Goal: Task Accomplishment & Management: Use online tool/utility

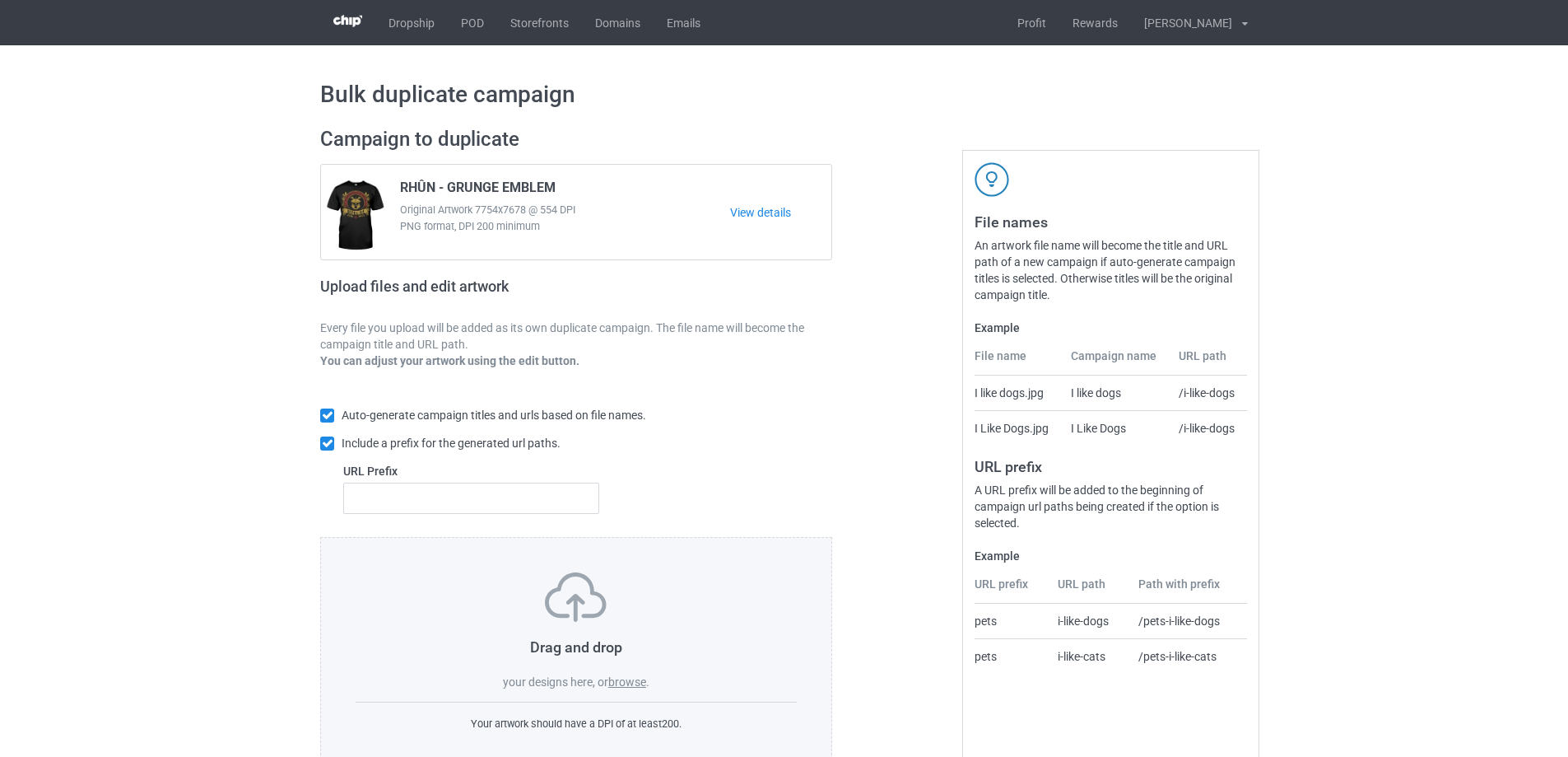
click at [639, 681] on label "browse" at bounding box center [628, 682] width 38 height 13
click at [0, 0] on input "browse" at bounding box center [0, 0] width 0 height 0
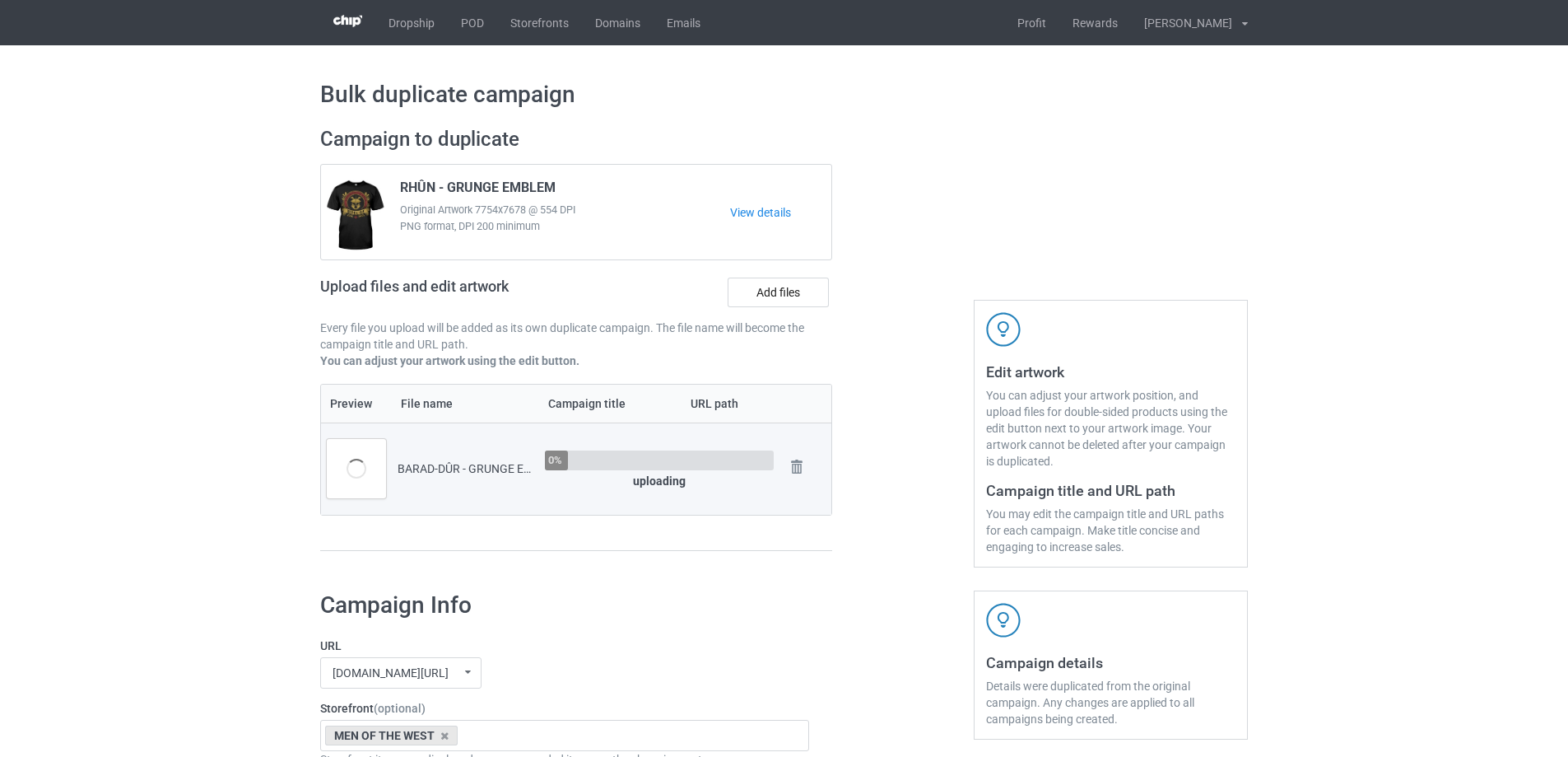
click at [783, 277] on div "Upload files and edit artwork Add files" at bounding box center [576, 296] width 512 height 48
click at [788, 288] on label "Add files" at bounding box center [778, 292] width 101 height 30
click at [0, 0] on input "Add files" at bounding box center [0, 0] width 0 height 0
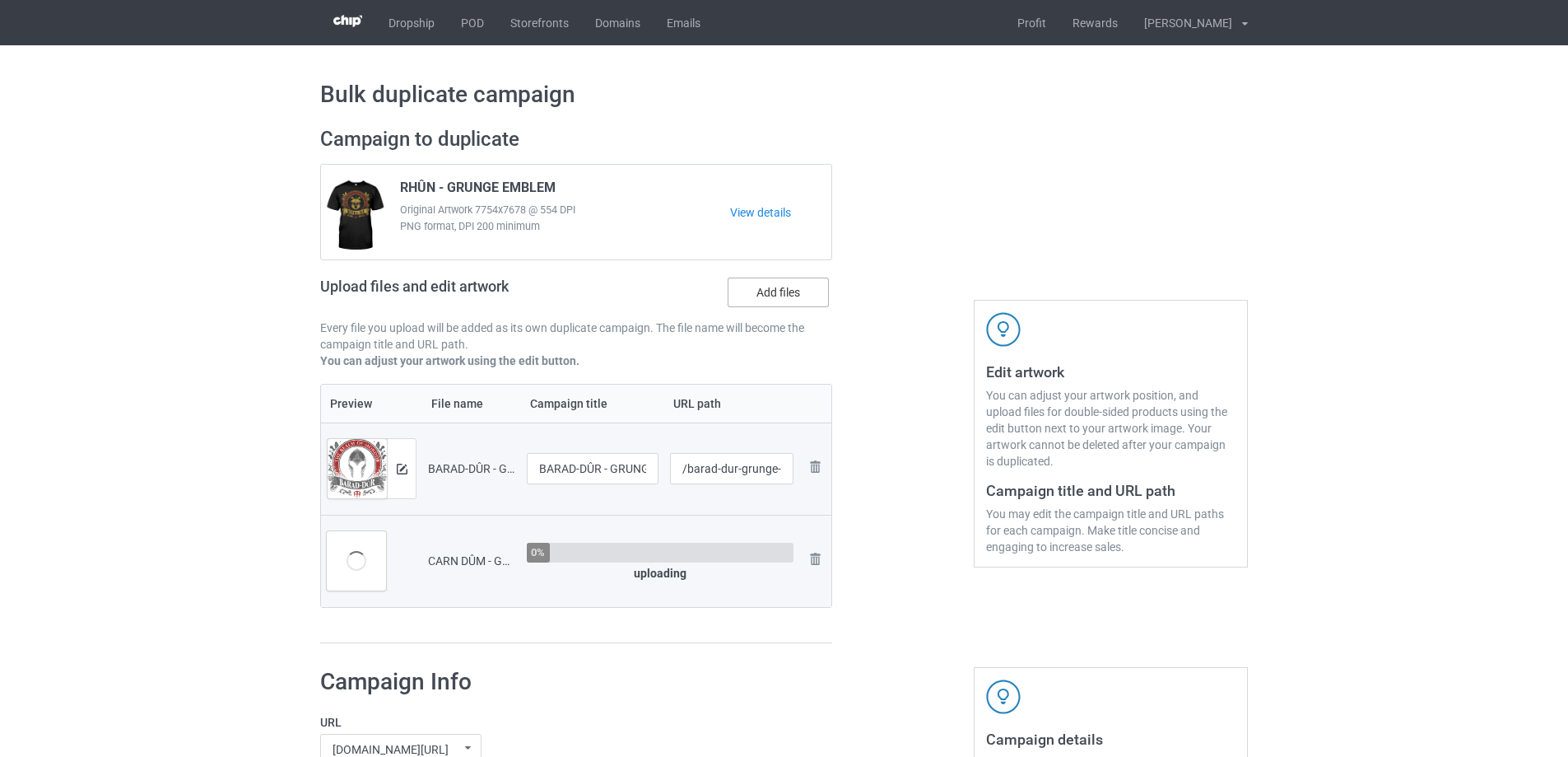
click at [791, 292] on label "Add files" at bounding box center [778, 292] width 101 height 30
click at [0, 0] on input "Add files" at bounding box center [0, 0] width 0 height 0
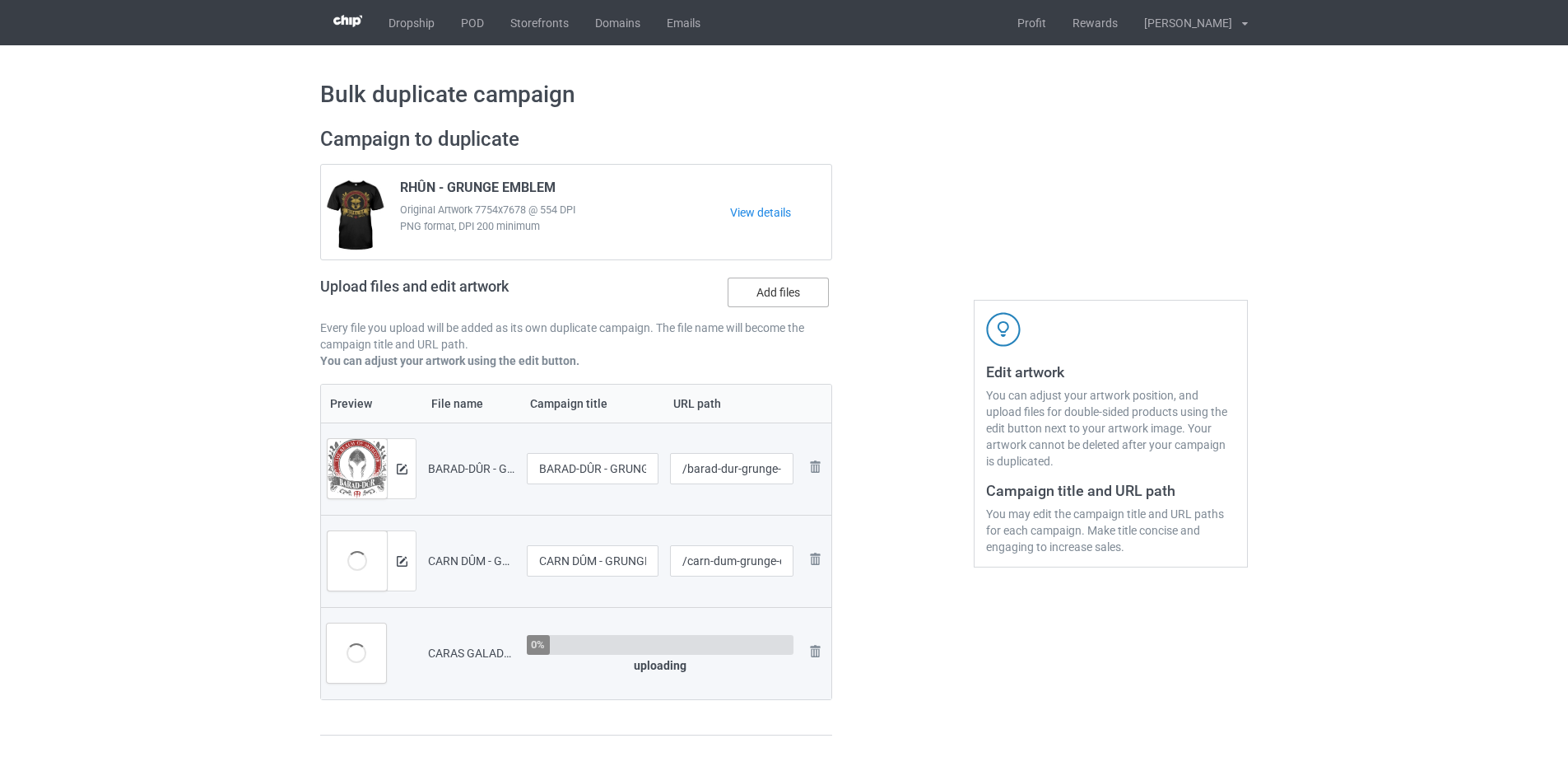
click at [777, 304] on label "Add files" at bounding box center [778, 292] width 101 height 30
click at [0, 0] on input "Add files" at bounding box center [0, 0] width 0 height 0
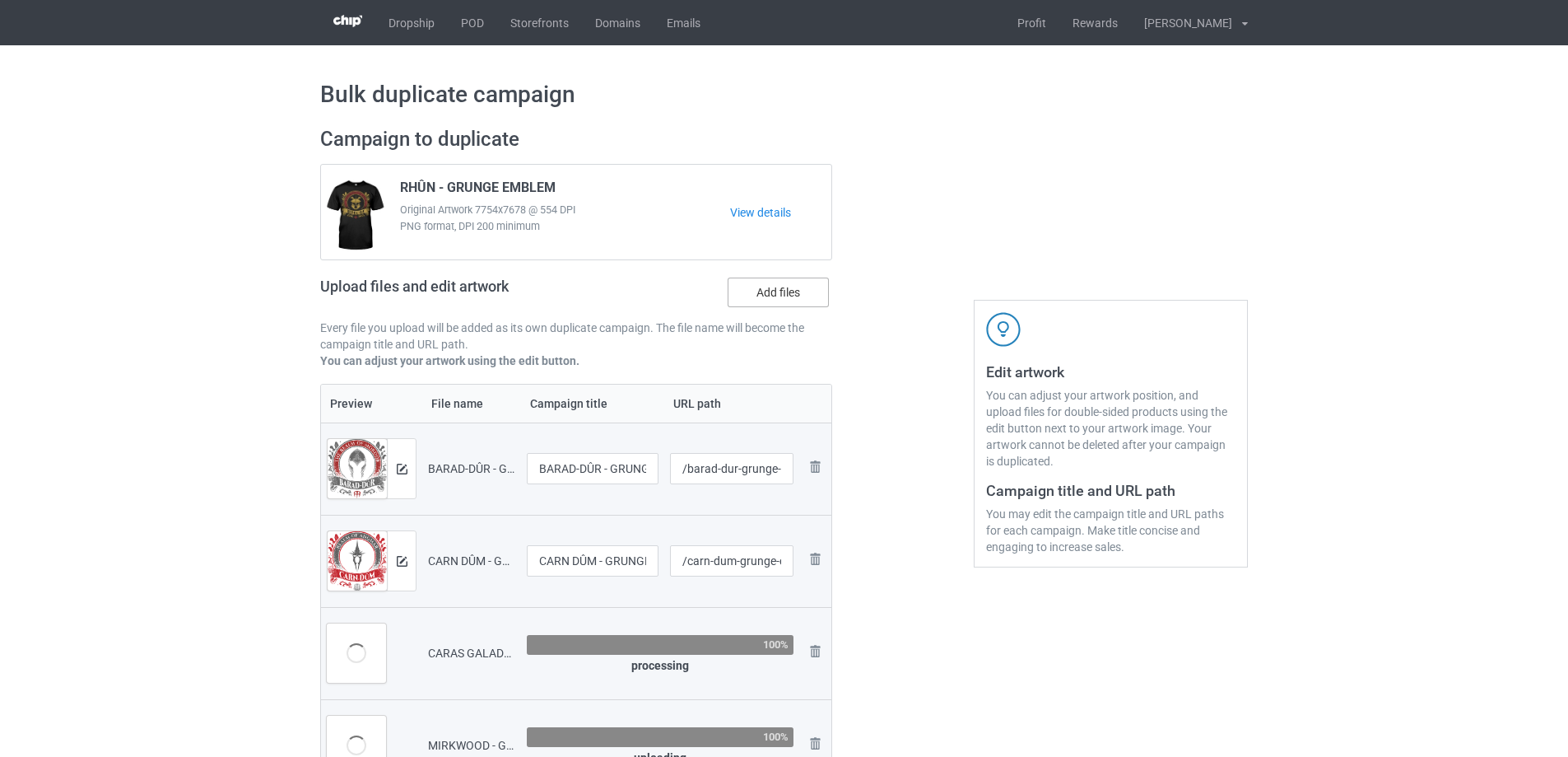
click at [783, 302] on label "Add files" at bounding box center [778, 292] width 101 height 30
click at [0, 0] on input "Add files" at bounding box center [0, 0] width 0 height 0
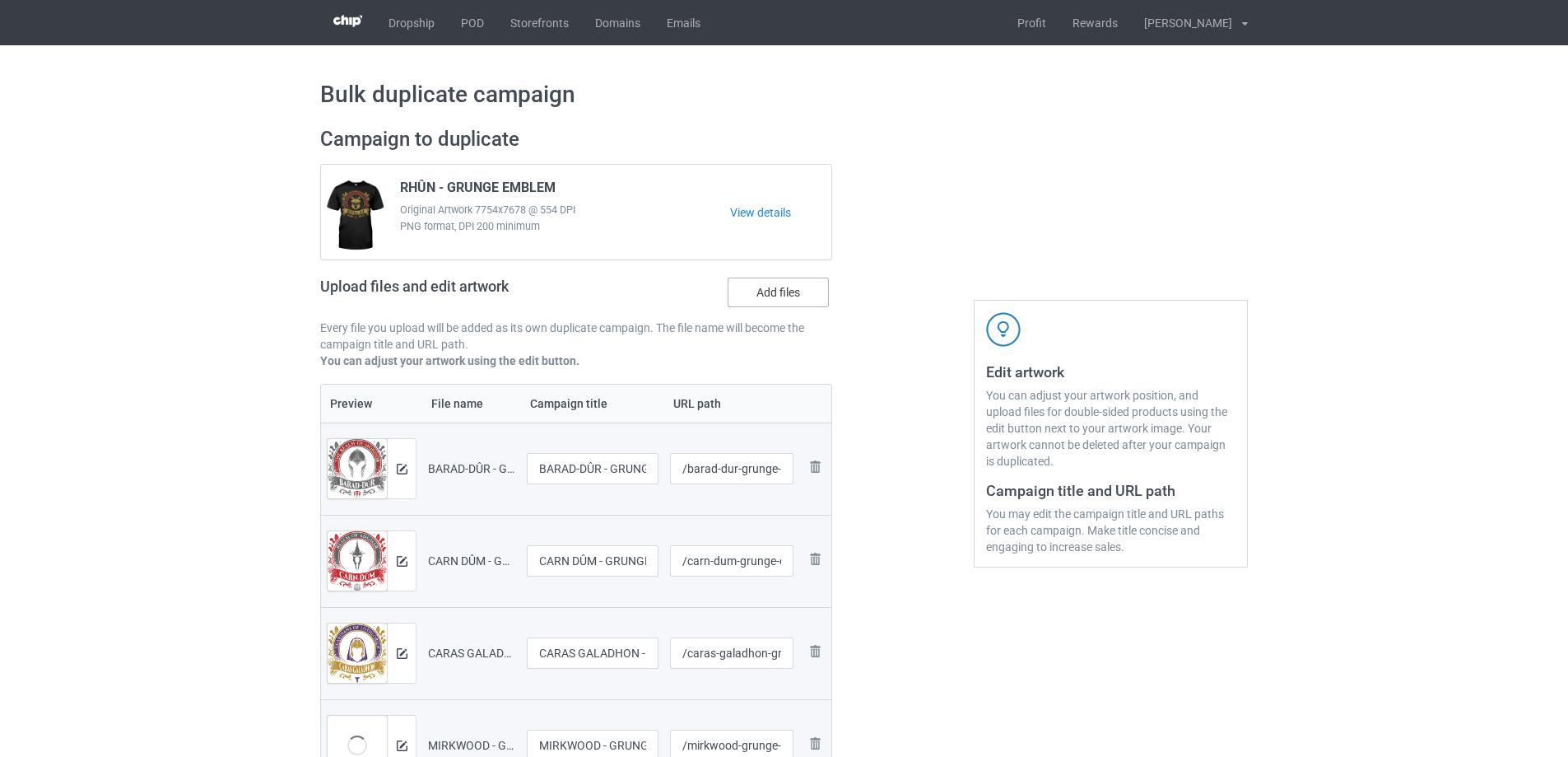
click at [781, 285] on label "Add files" at bounding box center [778, 292] width 101 height 30
click at [0, 0] on input "Add files" at bounding box center [0, 0] width 0 height 0
click at [773, 278] on div "Upload files and edit artwork Add files" at bounding box center [576, 296] width 512 height 48
click at [777, 301] on label "Add files" at bounding box center [778, 292] width 101 height 30
click at [0, 0] on input "Add files" at bounding box center [0, 0] width 0 height 0
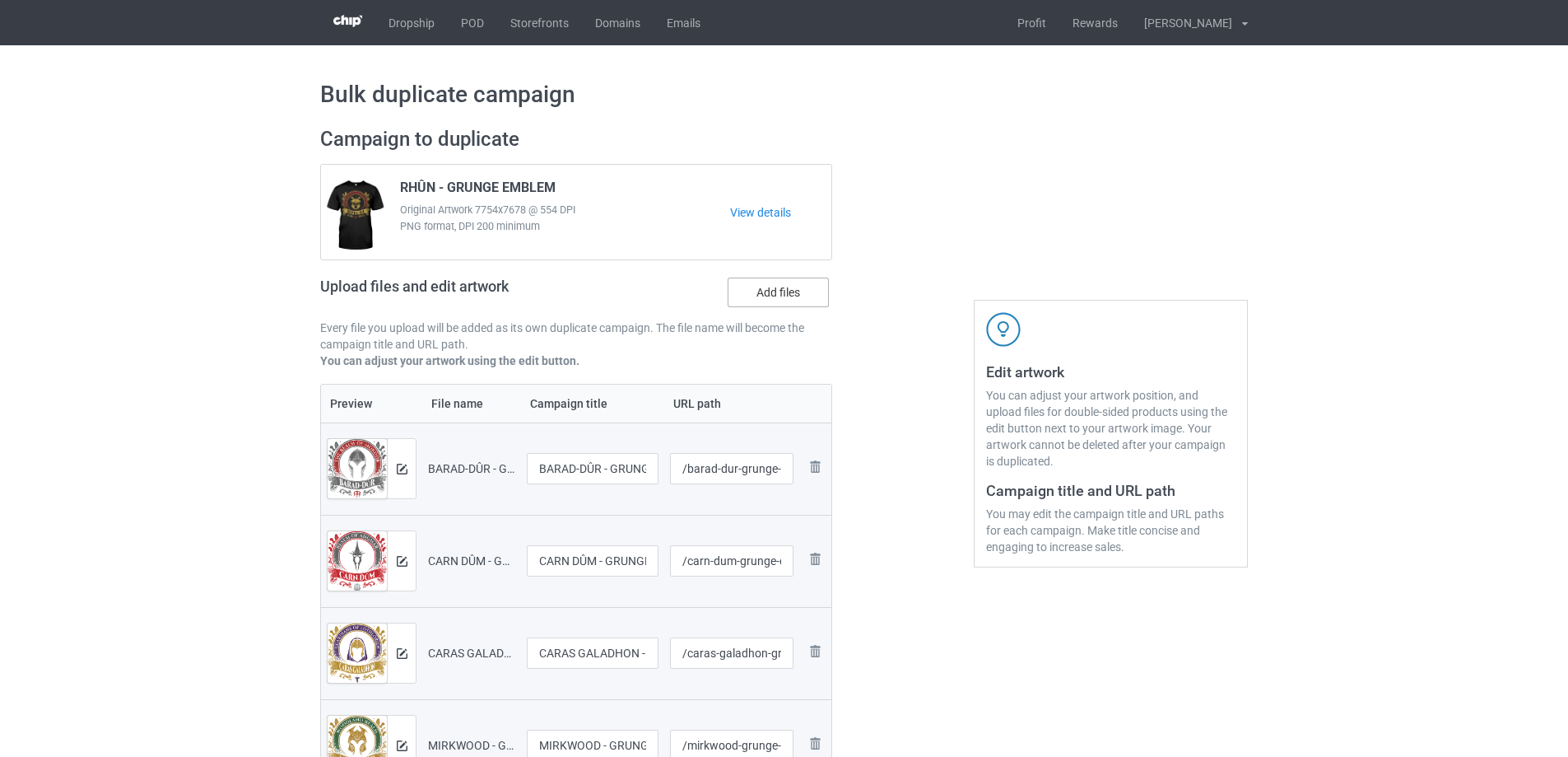
click at [801, 291] on label "Add files" at bounding box center [778, 292] width 101 height 30
click at [0, 0] on input "Add files" at bounding box center [0, 0] width 0 height 0
click at [783, 311] on div "Upload files and edit artwork Add files" at bounding box center [576, 296] width 512 height 48
click at [784, 298] on label "Add files" at bounding box center [778, 292] width 101 height 30
click at [0, 0] on input "Add files" at bounding box center [0, 0] width 0 height 0
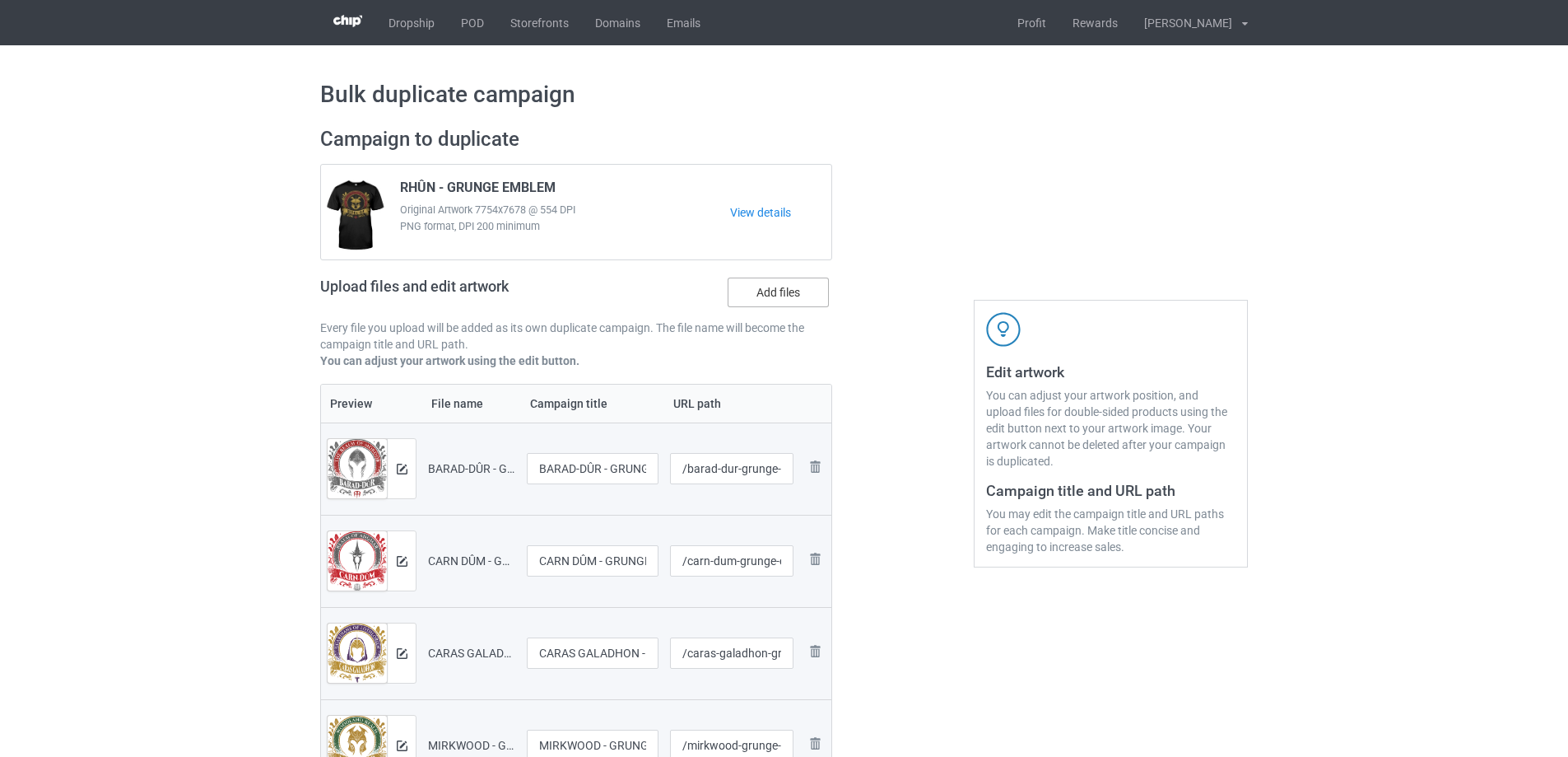
click at [757, 300] on label "Add files" at bounding box center [778, 292] width 101 height 30
click at [0, 0] on input "Add files" at bounding box center [0, 0] width 0 height 0
click at [800, 298] on label "Add files" at bounding box center [778, 292] width 101 height 30
click at [0, 0] on input "Add files" at bounding box center [0, 0] width 0 height 0
click at [807, 306] on label "Add files" at bounding box center [778, 292] width 101 height 30
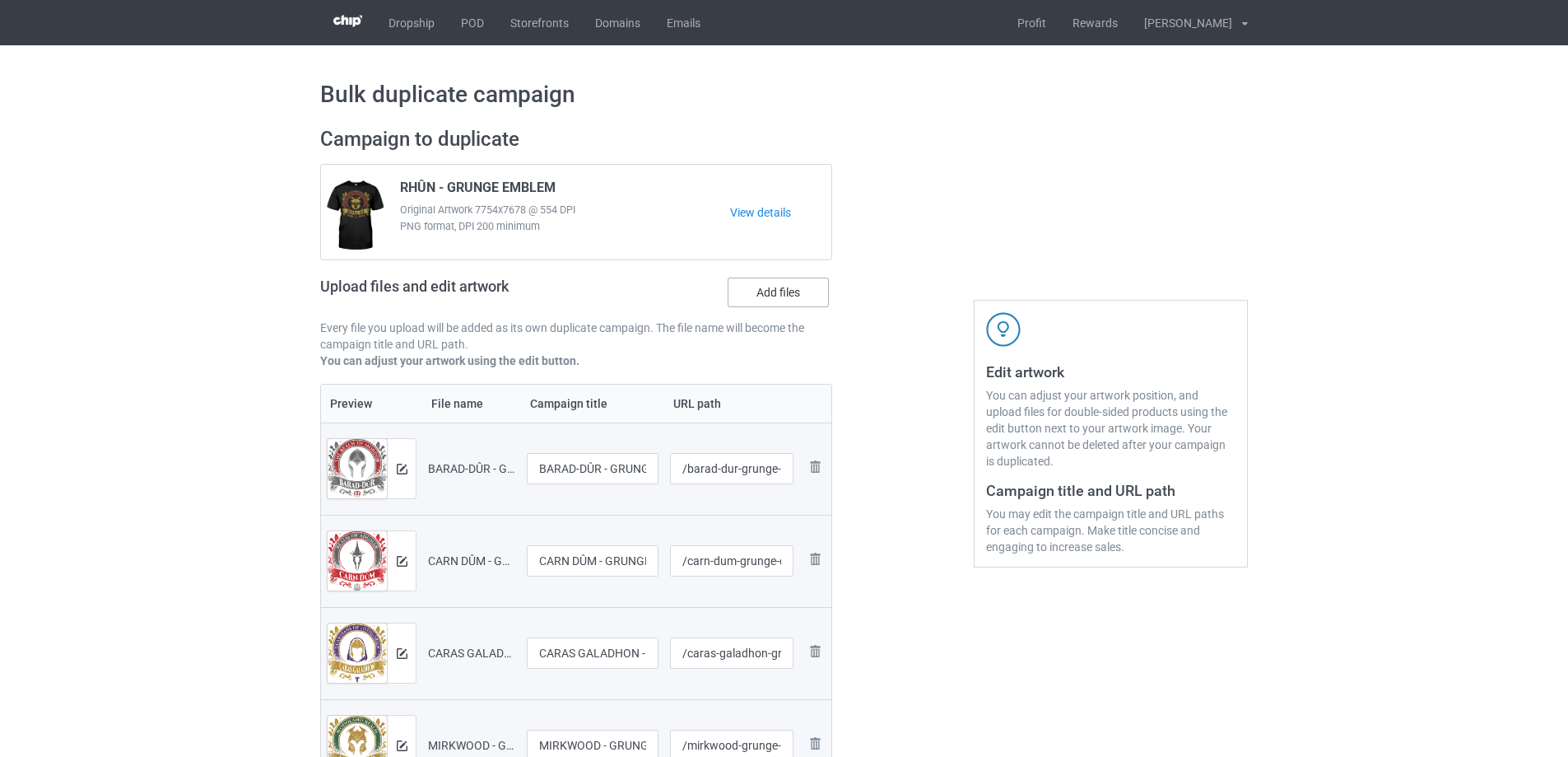
click at [0, 0] on input "Add files" at bounding box center [0, 0] width 0 height 0
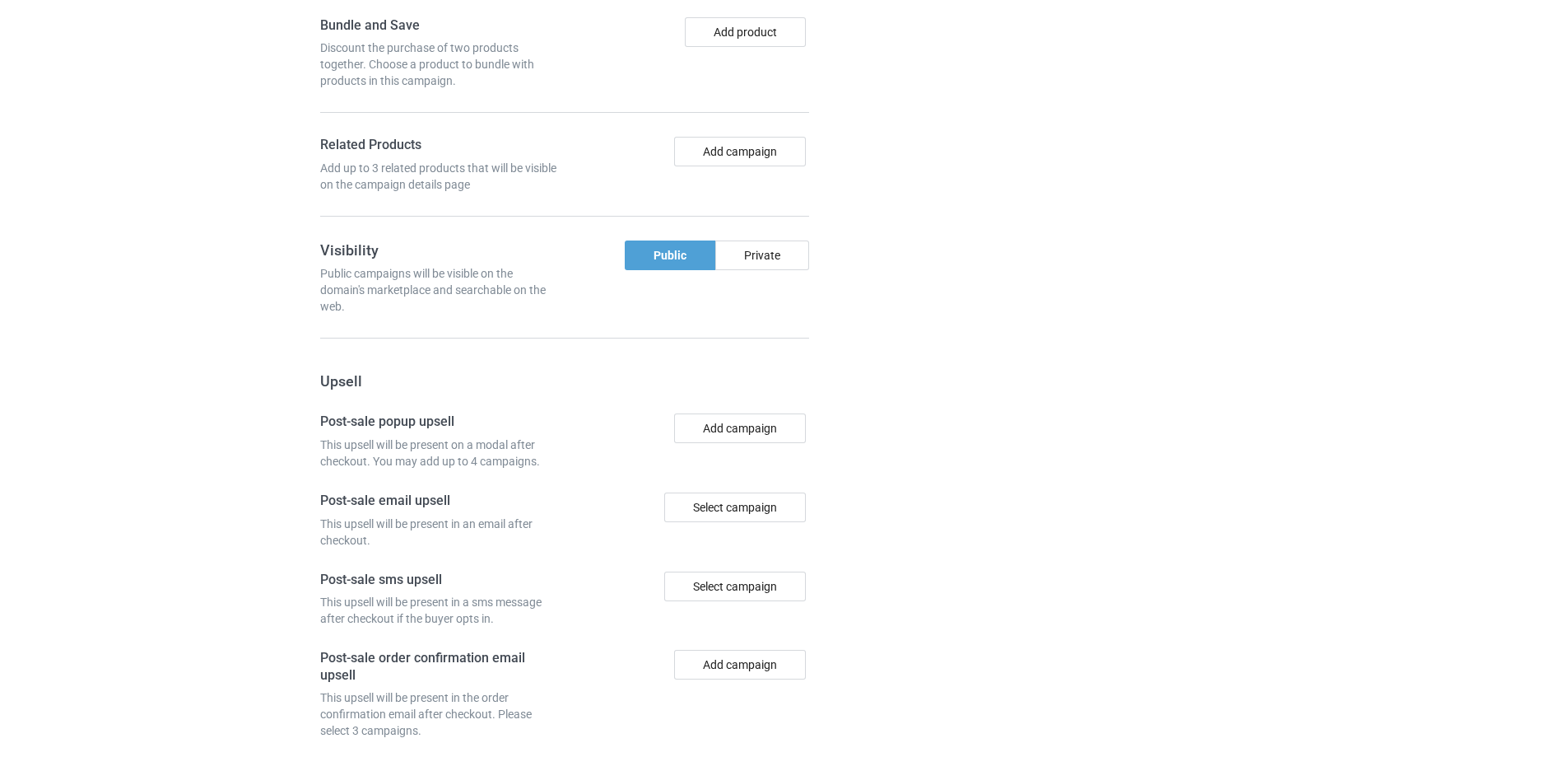
scroll to position [2263, 0]
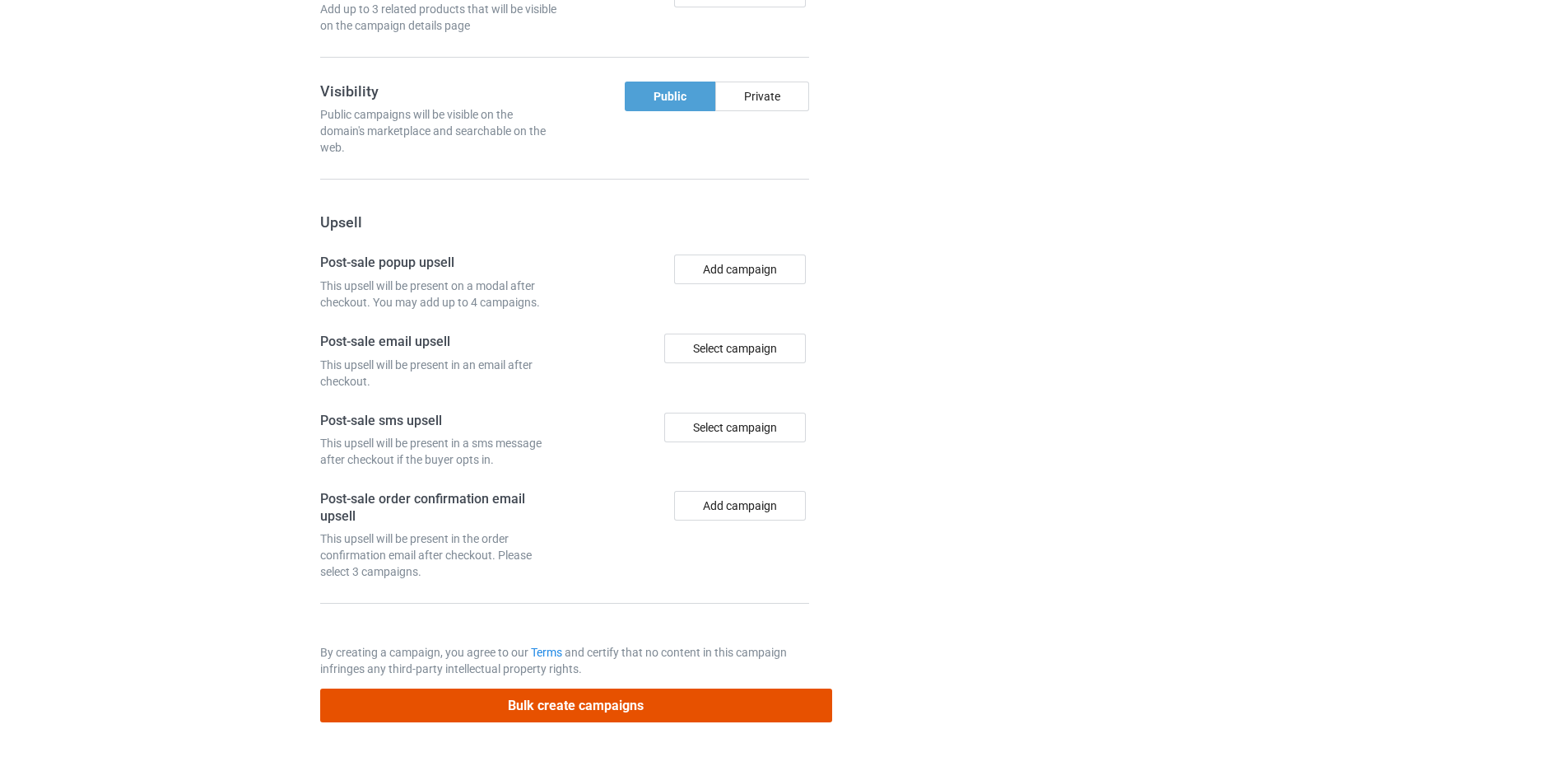
click at [521, 709] on button "Bulk create campaigns" at bounding box center [576, 705] width 512 height 34
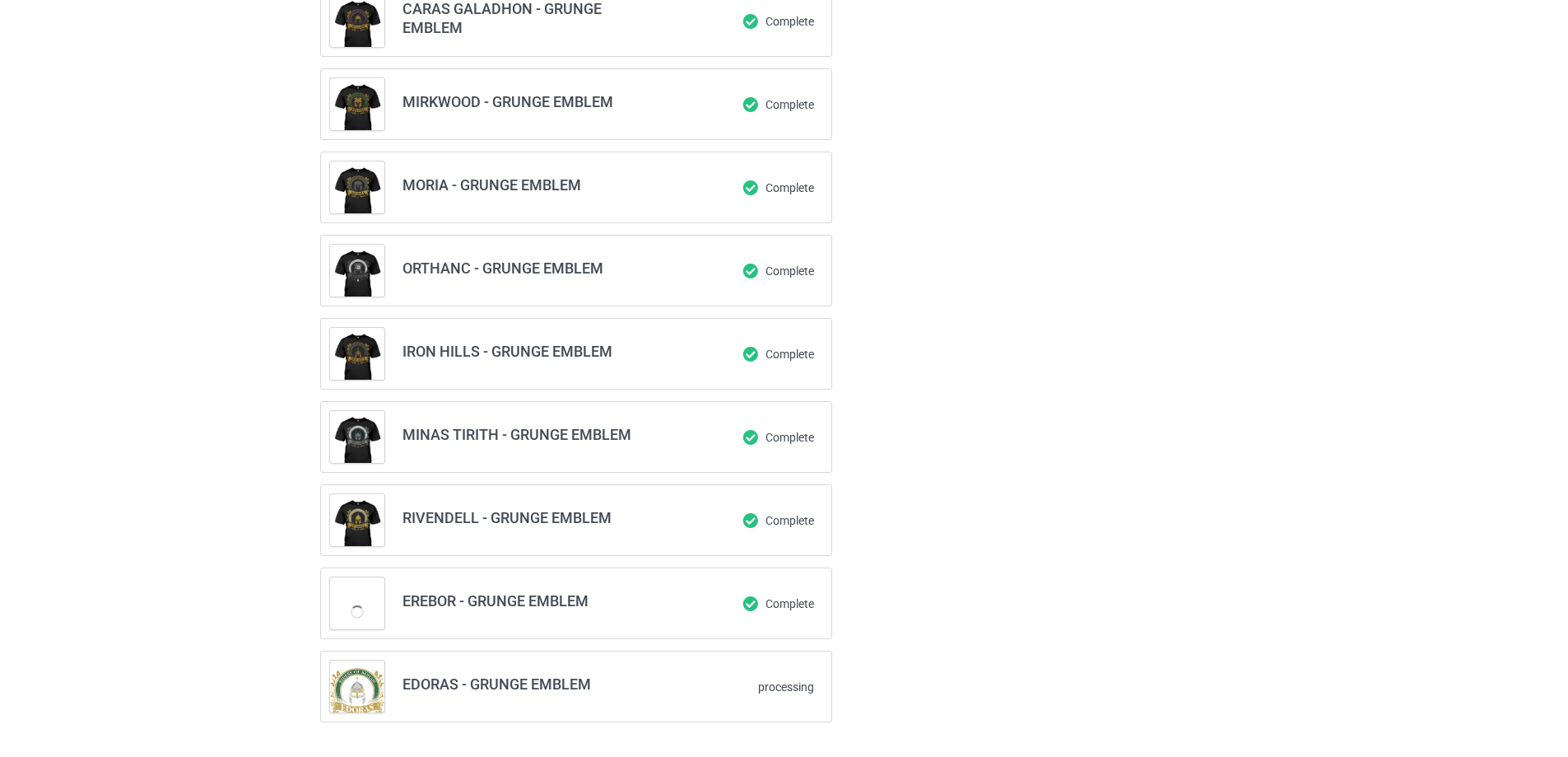
scroll to position [317, 0]
